Goal: Find specific page/section: Find specific page/section

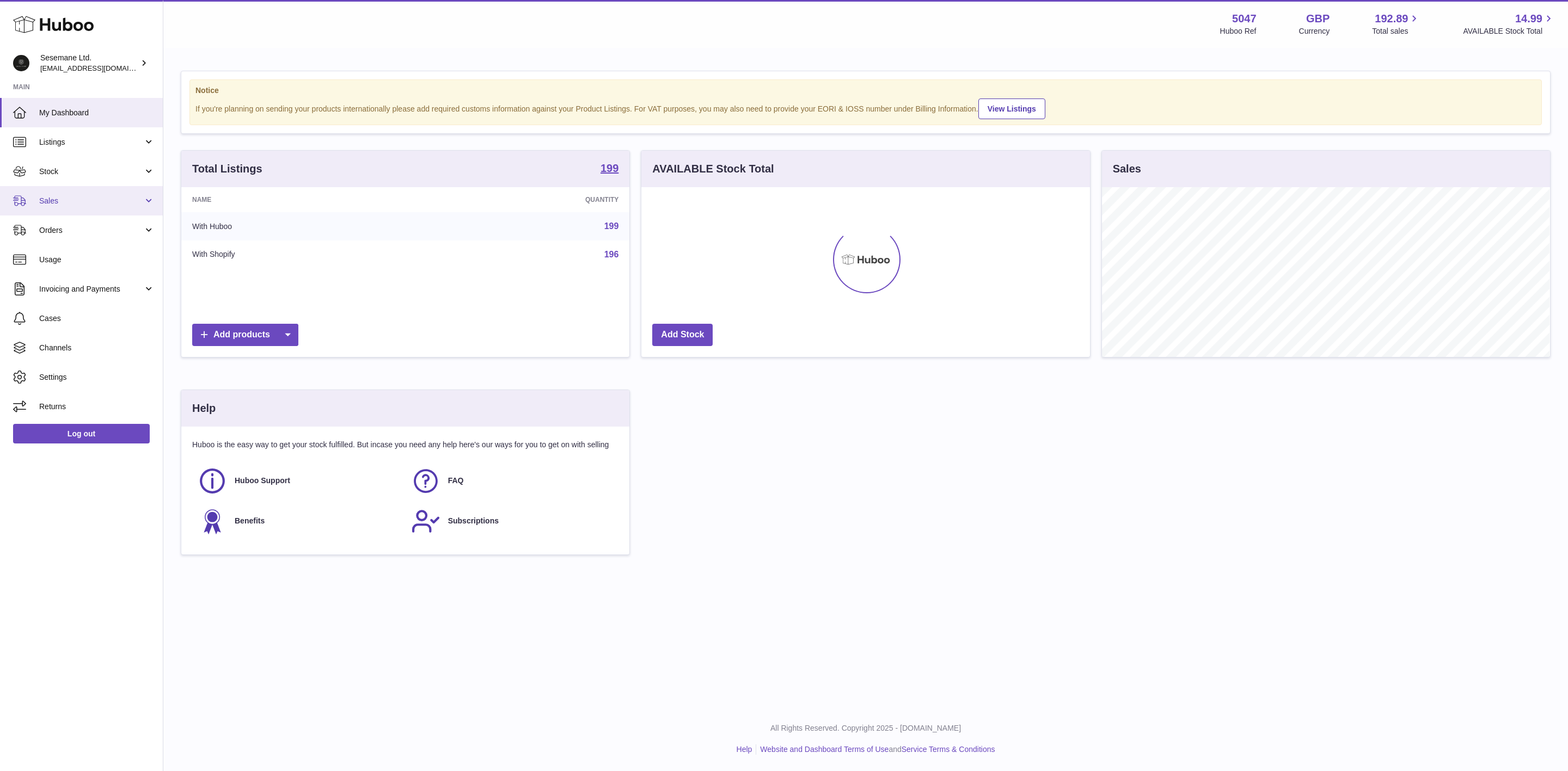
scroll to position [170, 448]
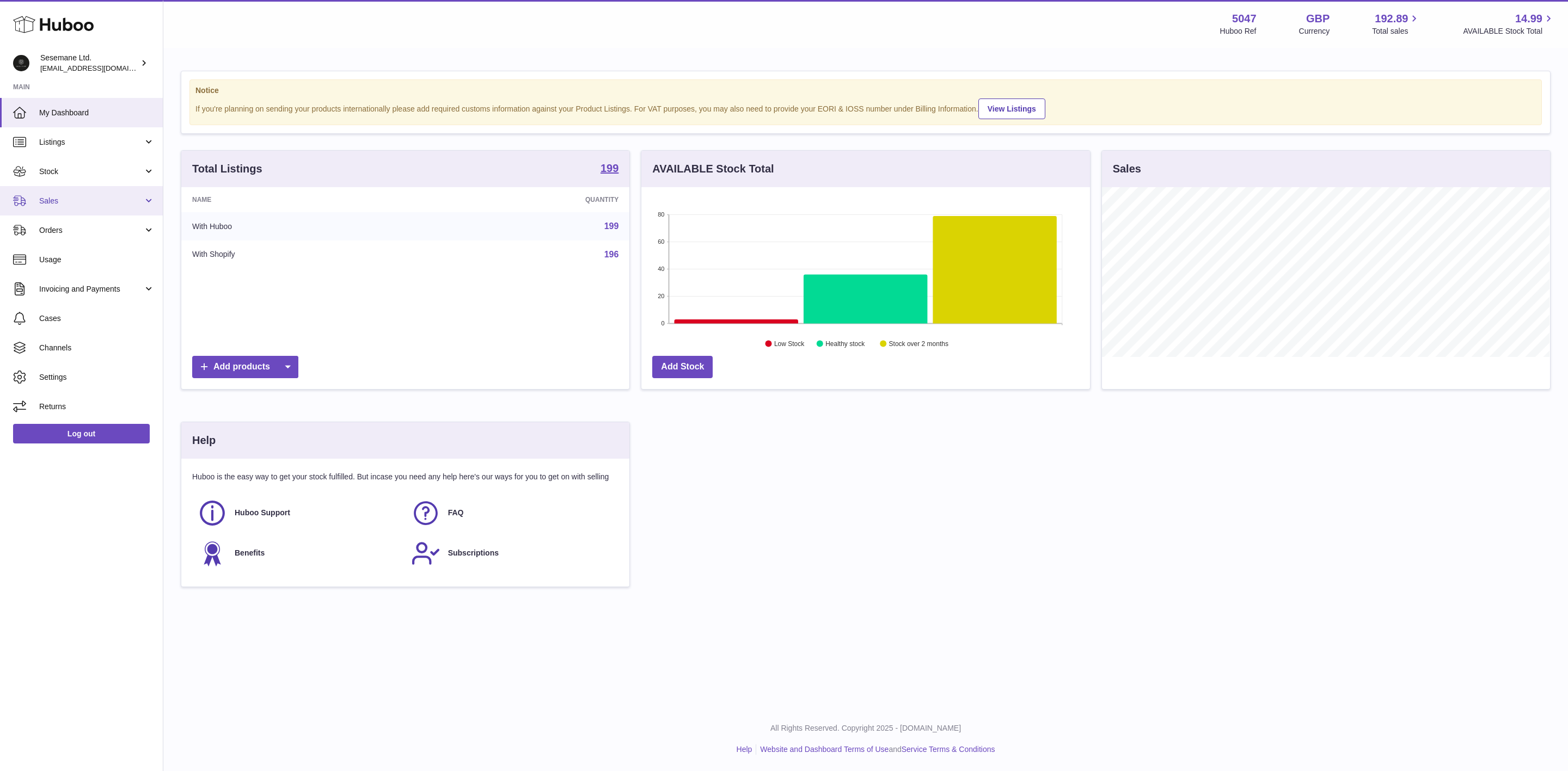
click at [90, 204] on span "Sales" at bounding box center [91, 200] width 104 height 10
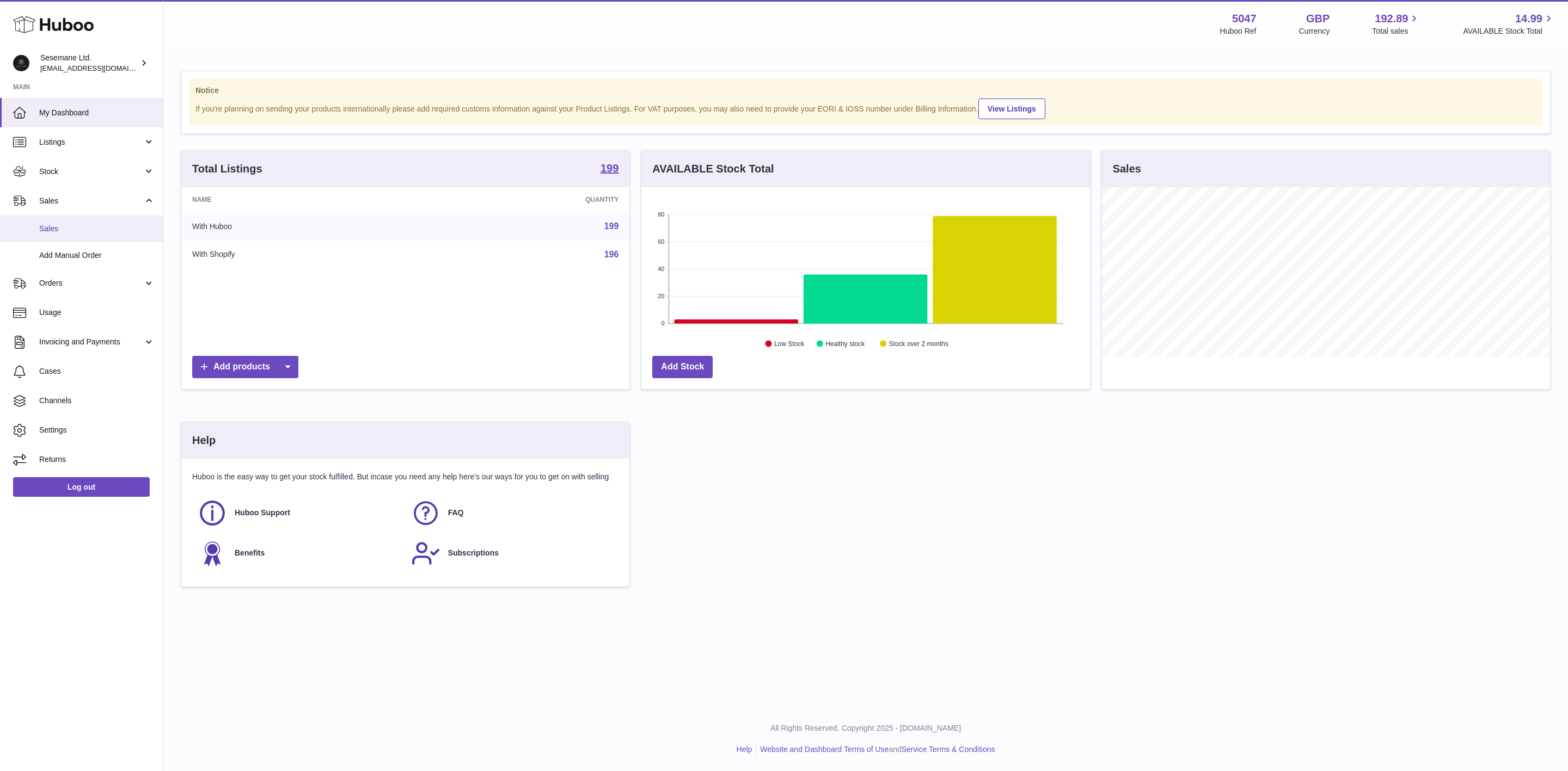
click at [83, 219] on link "Sales" at bounding box center [81, 228] width 163 height 26
click at [93, 59] on div "Sesemane Ltd. internalAdmin-5047@internal.huboo.com" at bounding box center [89, 63] width 98 height 21
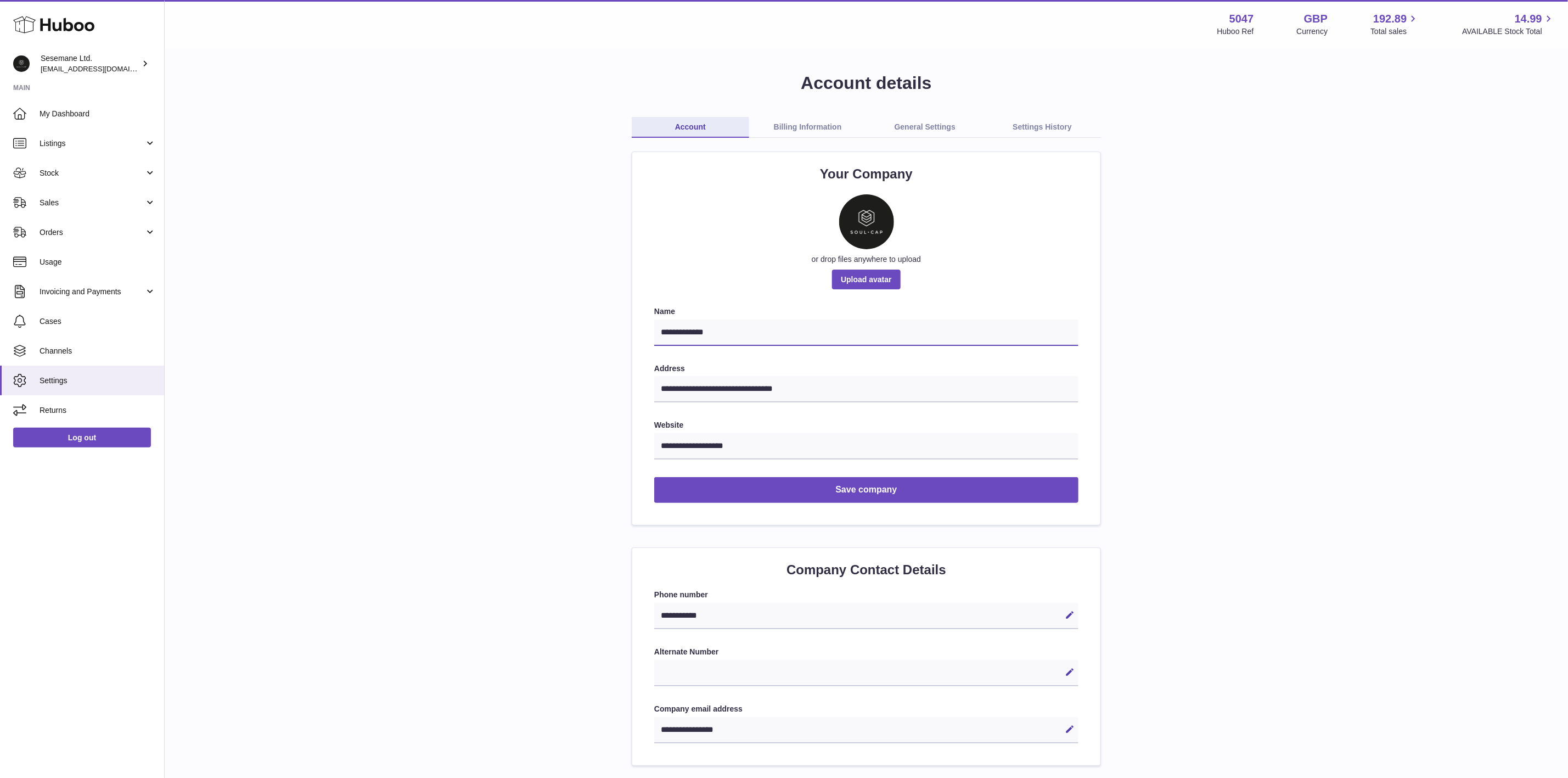
drag, startPoint x: 749, startPoint y: 323, endPoint x: 320, endPoint y: 311, distance: 429.2
